Goal: Task Accomplishment & Management: Complete application form

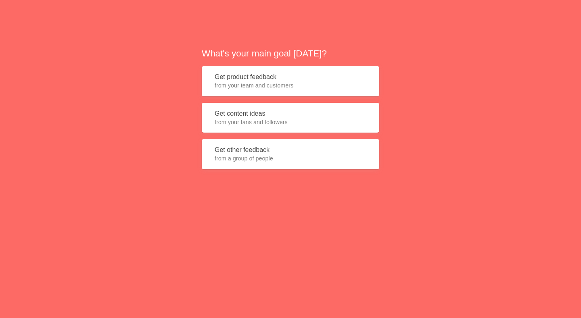
click at [266, 80] on button "Get product feedback from your team and customers" at bounding box center [291, 81] width 178 height 30
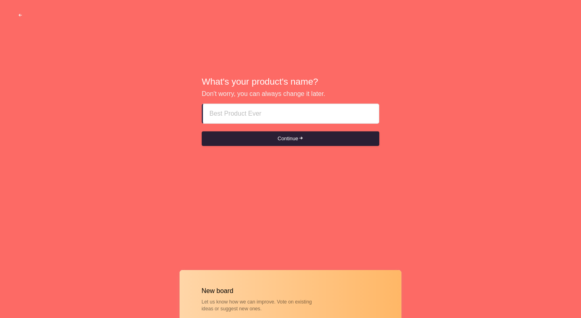
paste input "abu dhabi escorts OutcallOS63SSO163llllll"
type input "abu dhabi escorts OutcallOS63SSO163llllll"
click at [273, 138] on button "Continue" at bounding box center [291, 139] width 178 height 15
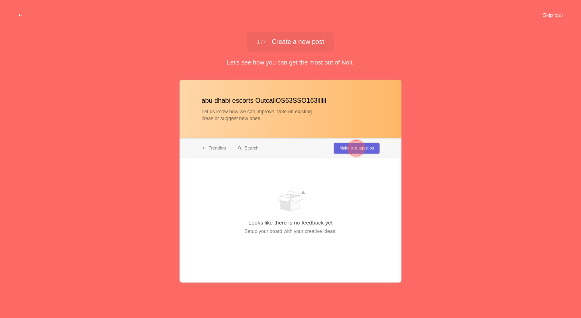
click at [549, 12] on button "Skip tour" at bounding box center [553, 15] width 40 height 15
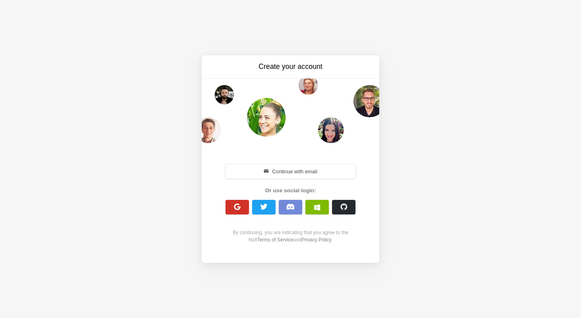
click at [230, 206] on button "button" at bounding box center [237, 207] width 23 height 15
